Goal: Information Seeking & Learning: Understand process/instructions

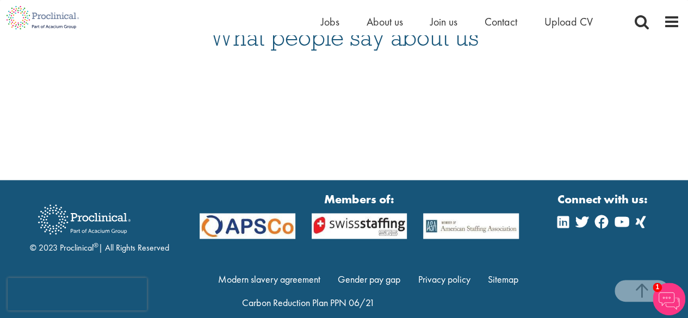
scroll to position [2835, 0]
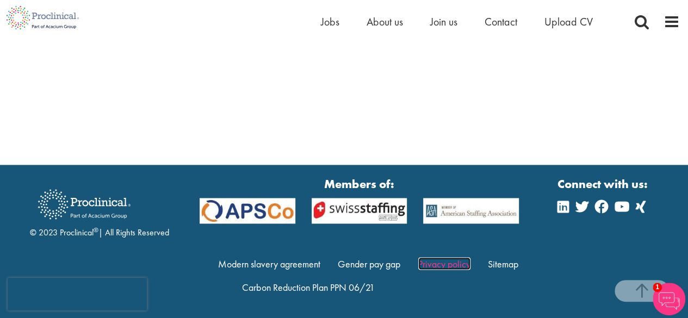
click at [438, 264] on link "Privacy policy" at bounding box center [444, 263] width 52 height 13
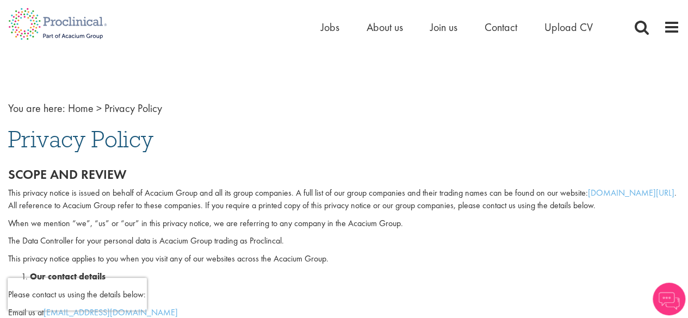
scroll to position [1382, 0]
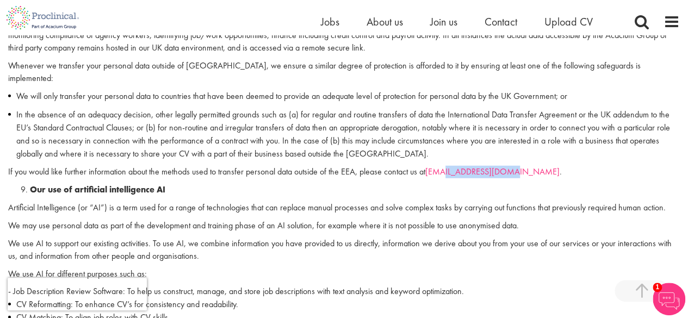
drag, startPoint x: 514, startPoint y: 160, endPoint x: 449, endPoint y: 165, distance: 64.9
click at [449, 166] on p "If you would like further information about the methods used to transfer person…" at bounding box center [343, 172] width 671 height 13
copy link "acaciumgroup.com"
